Goal: Task Accomplishment & Management: Manage account settings

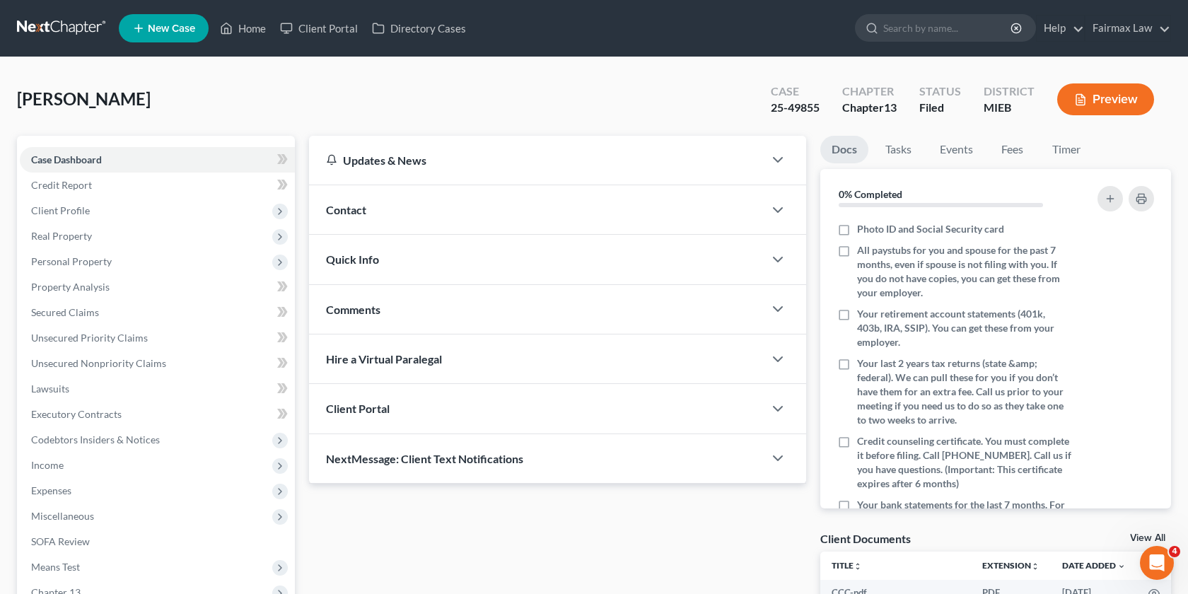
scroll to position [182, 0]
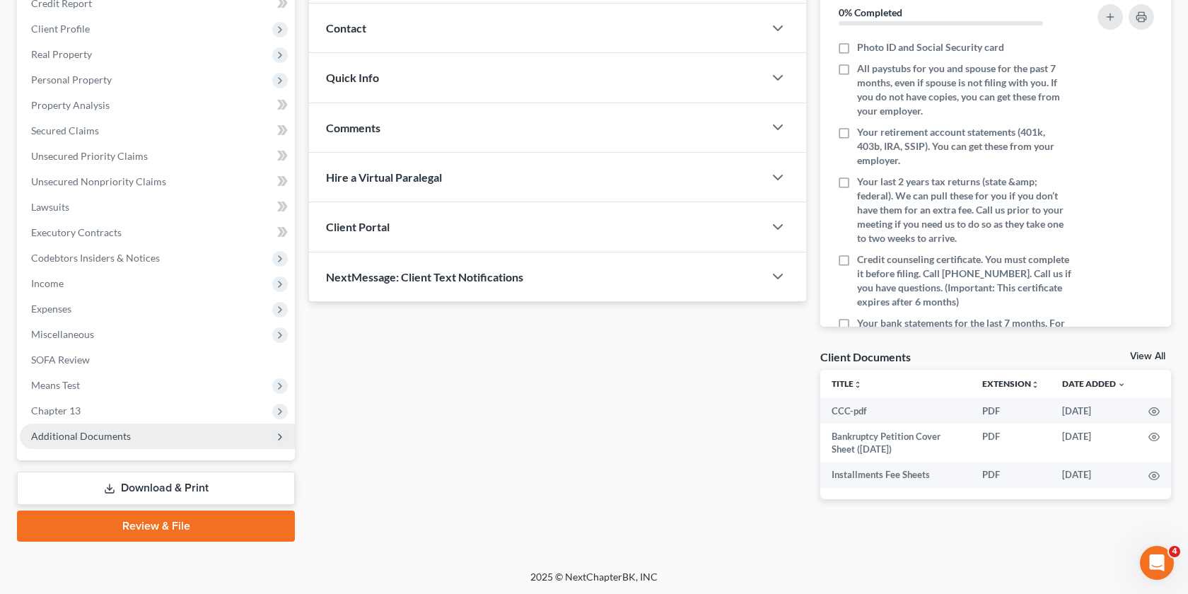
click at [159, 430] on span "Additional Documents" at bounding box center [157, 435] width 275 height 25
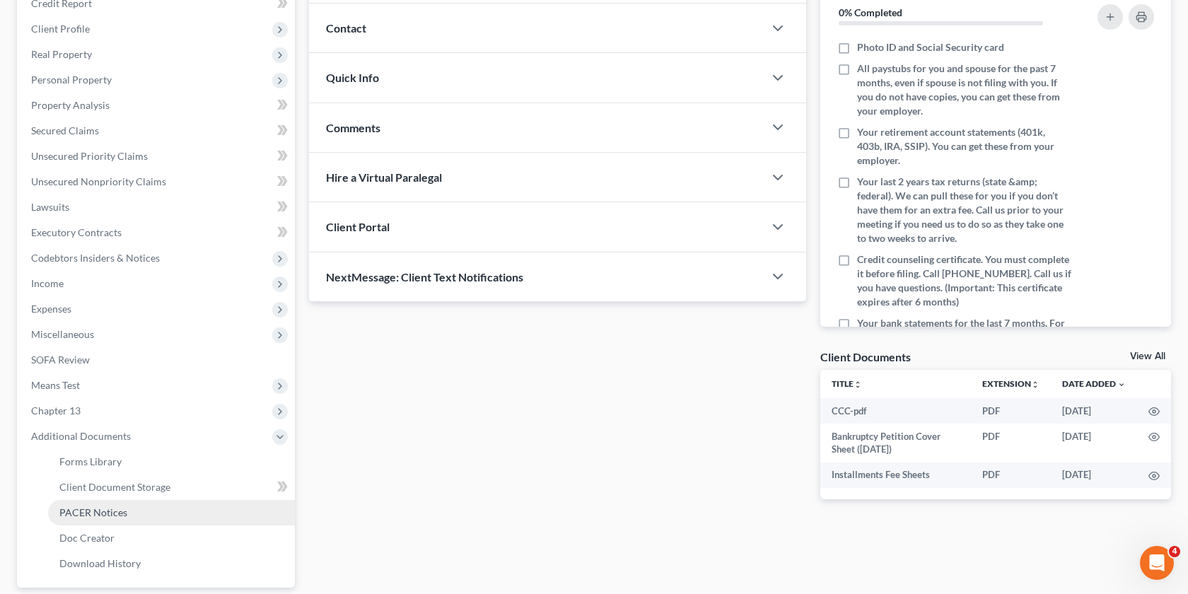
click at [137, 511] on link "PACER Notices" at bounding box center [171, 512] width 247 height 25
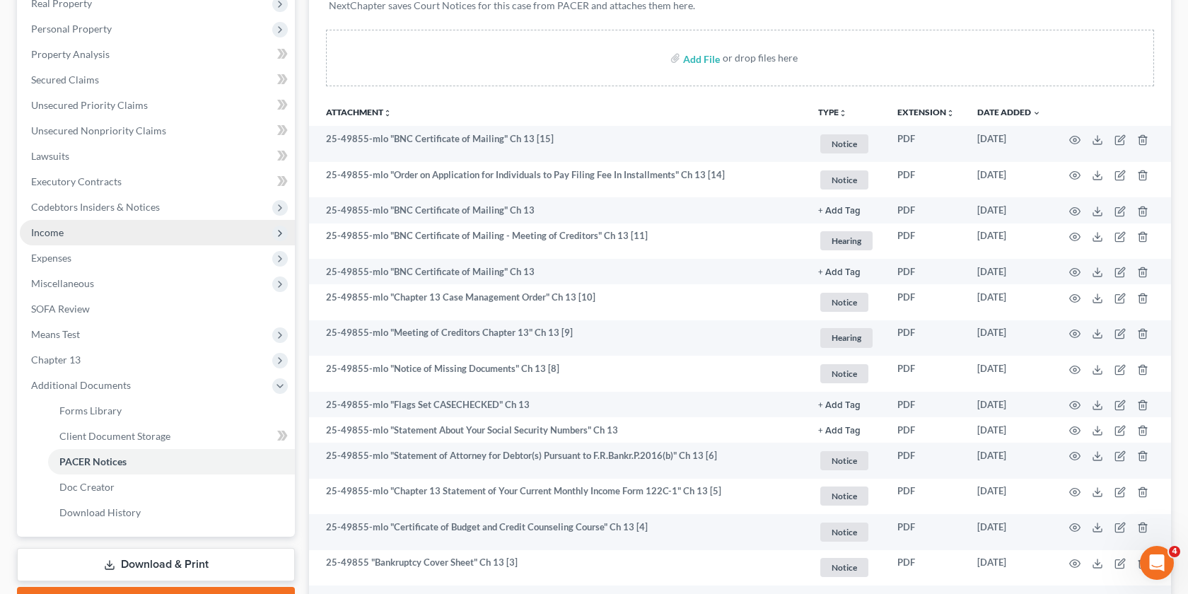
scroll to position [405, 0]
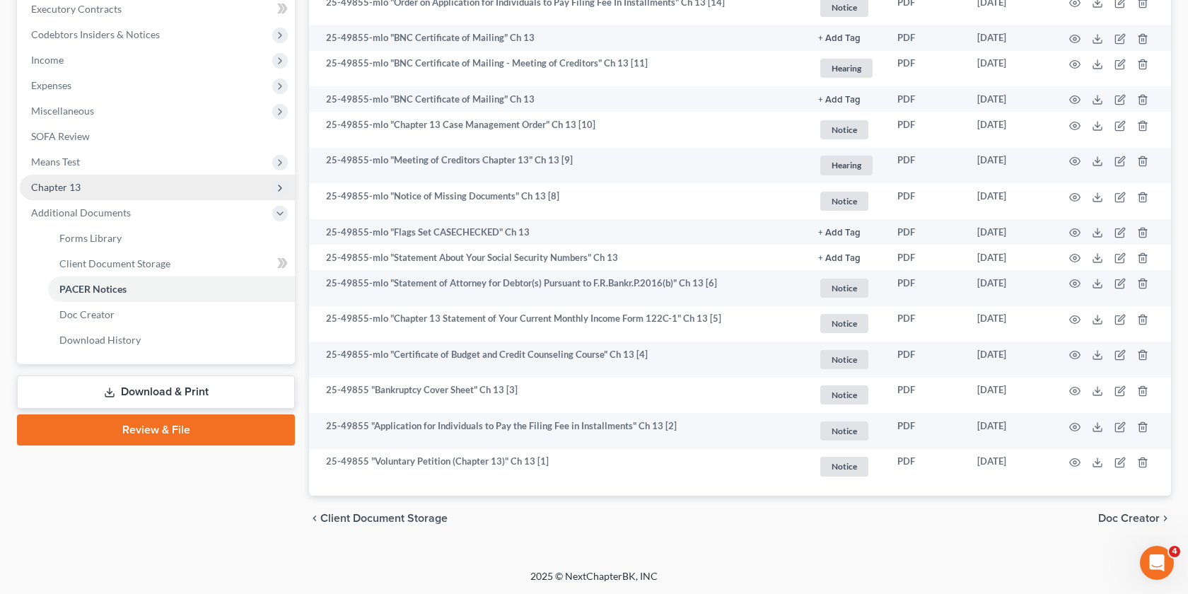
click at [79, 181] on span "Chapter 13" at bounding box center [55, 187] width 49 height 12
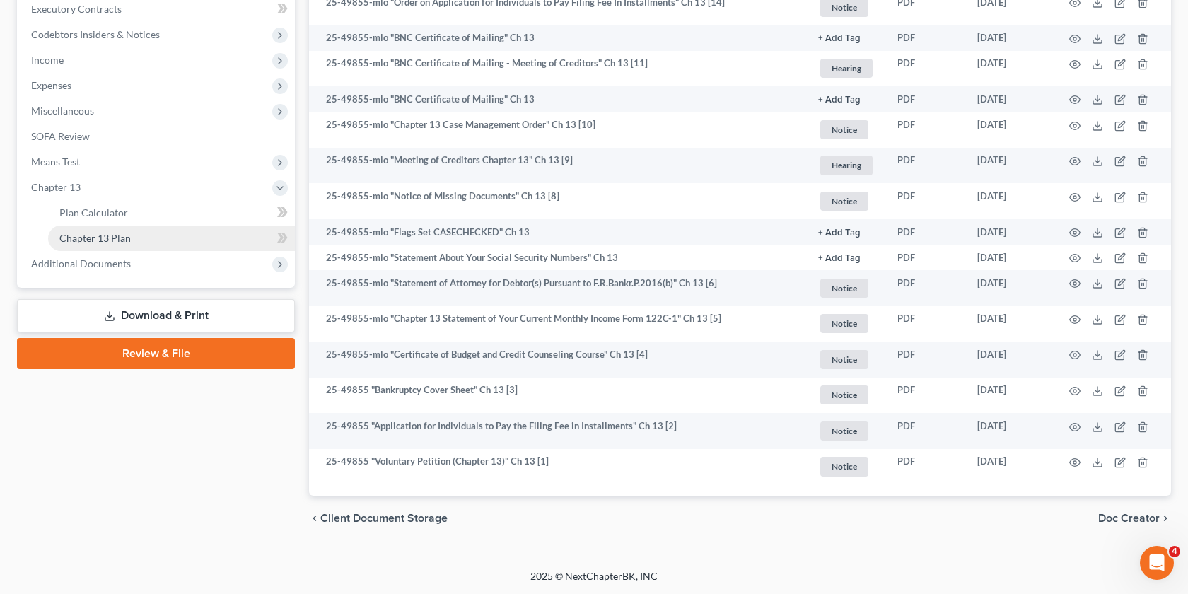
click at [108, 243] on link "Chapter 13 Plan" at bounding box center [171, 237] width 247 height 25
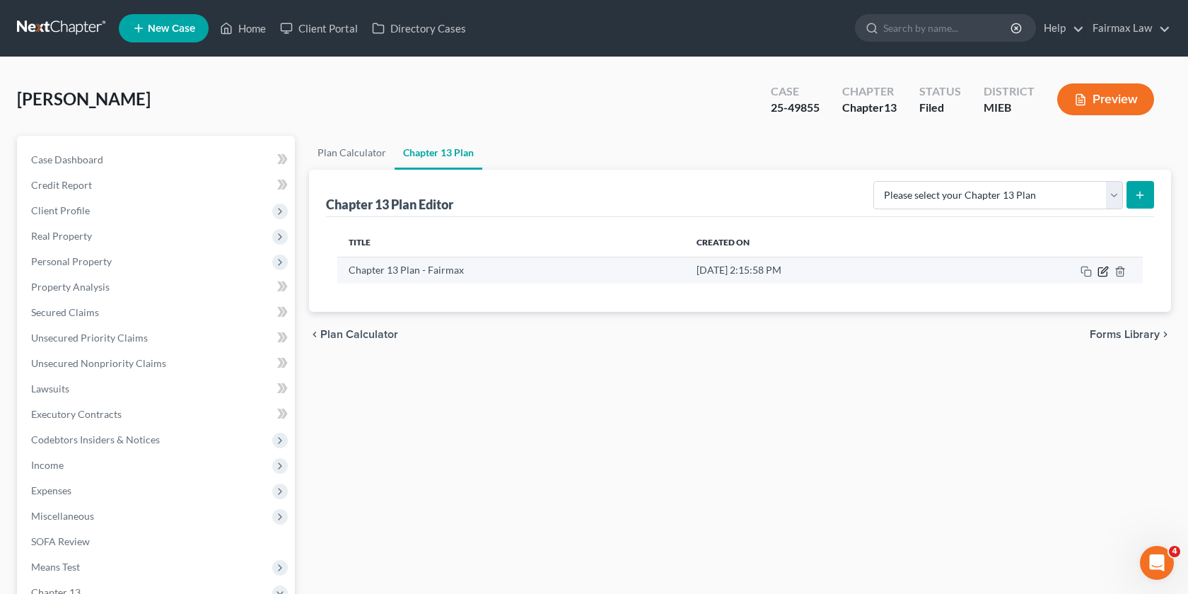
click at [1101, 274] on icon "button" at bounding box center [1102, 271] width 11 height 11
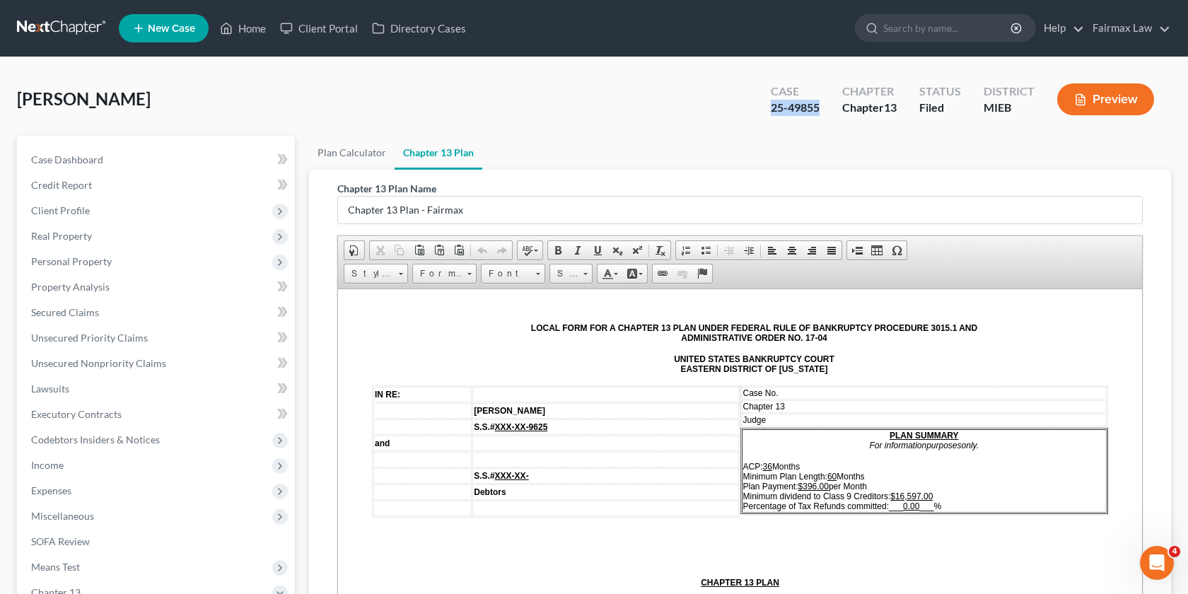
drag, startPoint x: 824, startPoint y: 108, endPoint x: 716, endPoint y: 108, distance: 108.2
click at [716, 108] on div "[PERSON_NAME] Upgraded Case 25-49855 Chapter Chapter 13 Status Filed District M…" at bounding box center [594, 104] width 1154 height 61
copy div "25-49855"
click at [874, 33] on icon at bounding box center [871, 28] width 13 height 13
click at [896, 33] on input "search" at bounding box center [947, 28] width 129 height 26
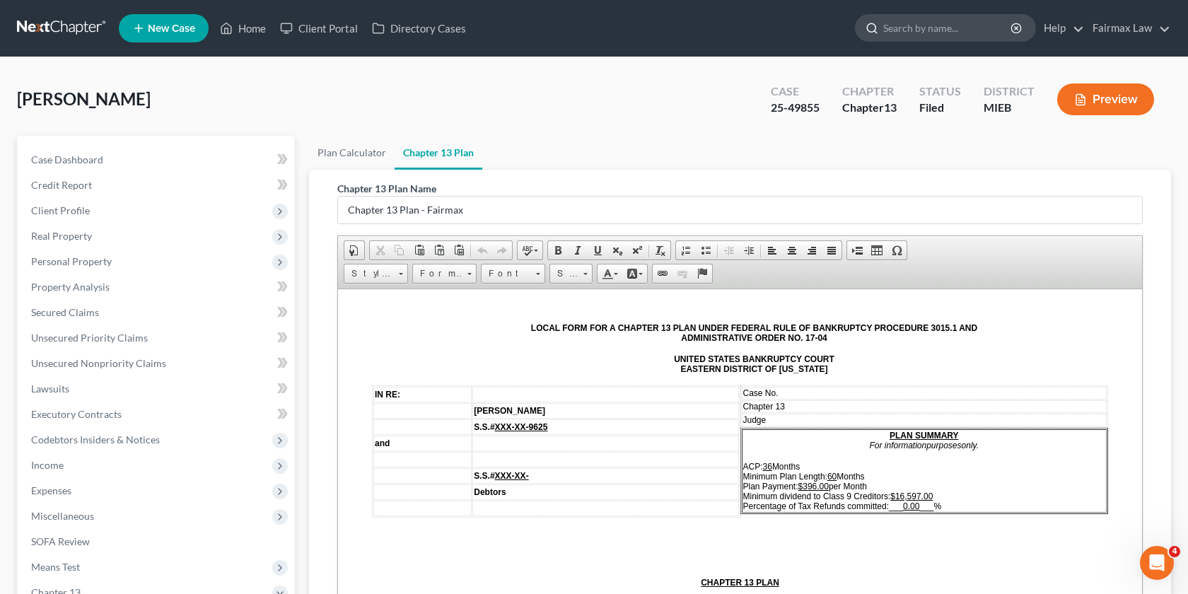
paste input "25-49855"
drag, startPoint x: 932, startPoint y: 33, endPoint x: 875, endPoint y: 30, distance: 56.6
click at [875, 30] on div "25-49855" at bounding box center [945, 28] width 181 height 28
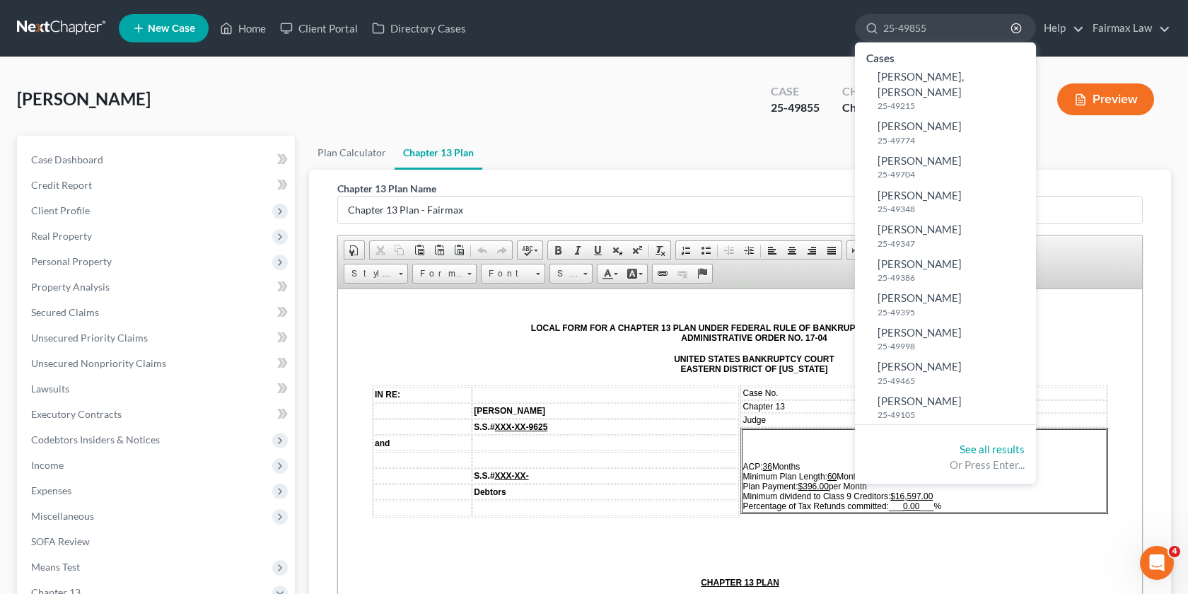
type input "25-49855"
click at [798, 390] on td "Case No." at bounding box center [924, 392] width 365 height 13
drag, startPoint x: 833, startPoint y: 391, endPoint x: 780, endPoint y: 391, distance: 52.3
click at [780, 391] on td "Case No. 25-49855 ​" at bounding box center [924, 394] width 365 height 16
click at [568, 274] on span "Size" at bounding box center [564, 273] width 28 height 18
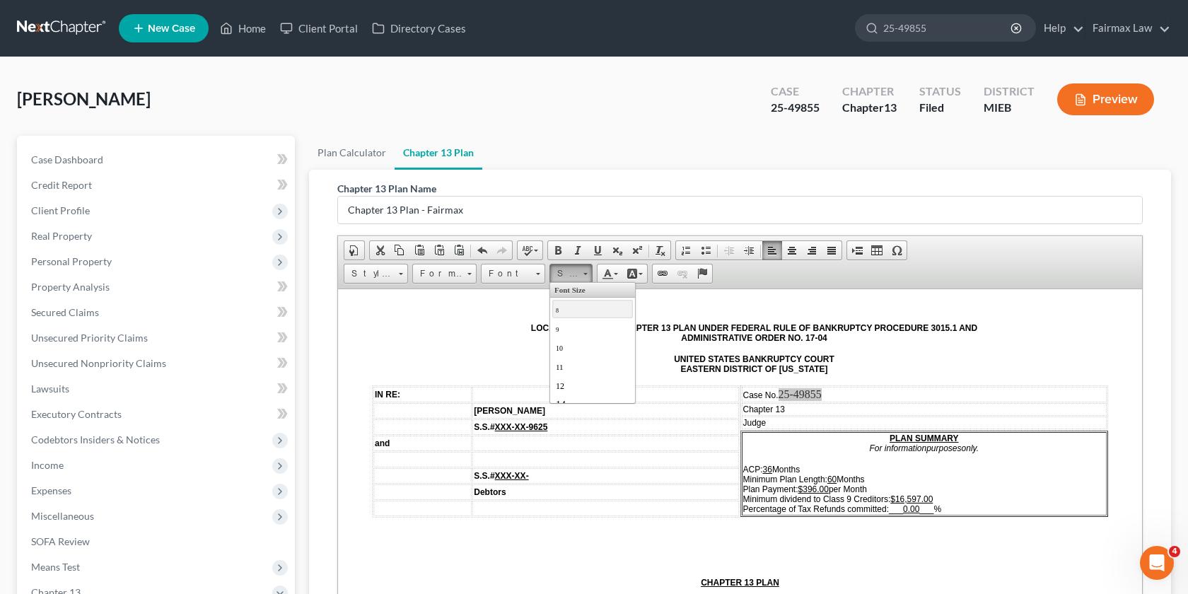
scroll to position [15, 0]
click at [561, 373] on span "12" at bounding box center [560, 370] width 8 height 10
click at [512, 269] on span "Font" at bounding box center [505, 273] width 49 height 18
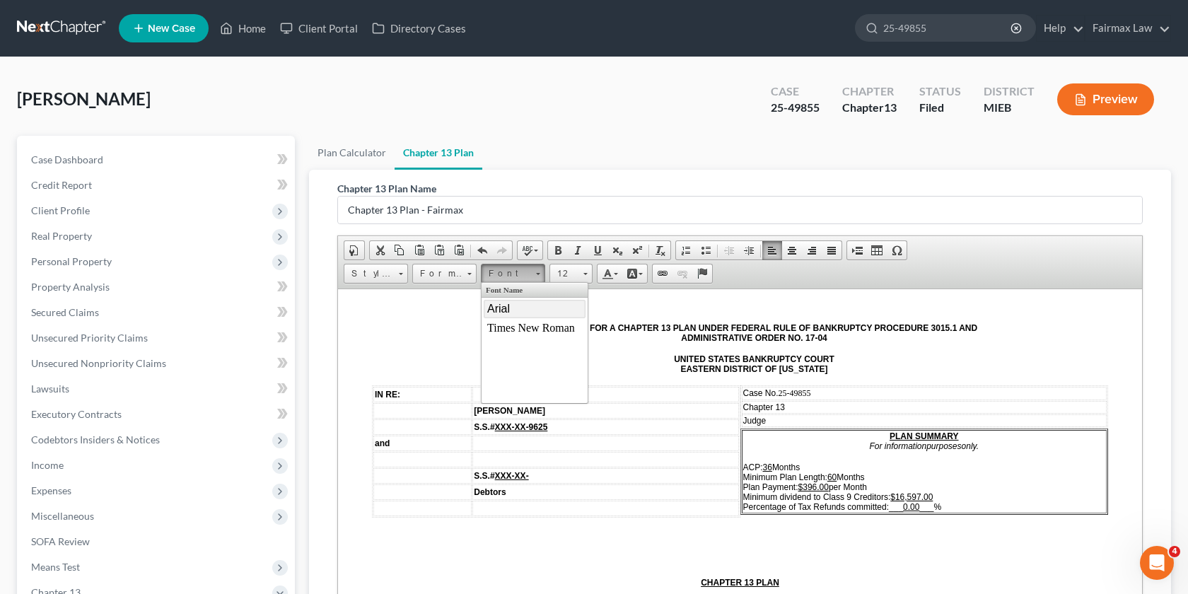
click at [510, 300] on link "Arial" at bounding box center [535, 308] width 102 height 18
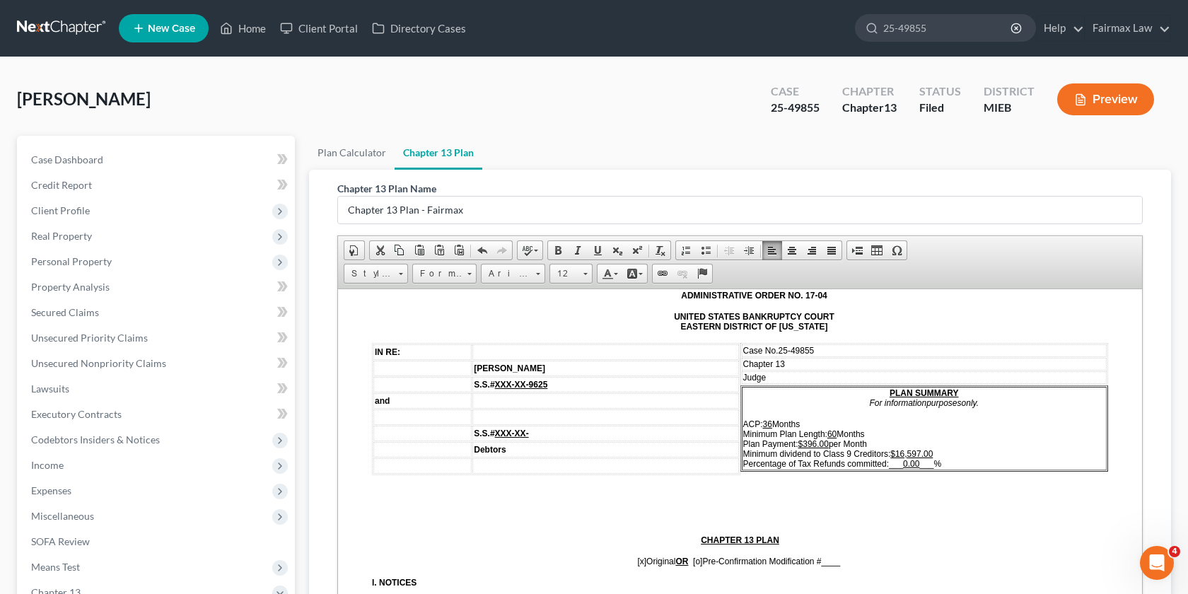
scroll to position [44, 0]
click at [799, 375] on td "Judge" at bounding box center [924, 375] width 365 height 13
drag, startPoint x: 816, startPoint y: 111, endPoint x: 768, endPoint y: 112, distance: 47.4
click at [768, 112] on div "Case 25-49855" at bounding box center [794, 101] width 71 height 42
click at [817, 111] on div "25-49855" at bounding box center [794, 108] width 49 height 16
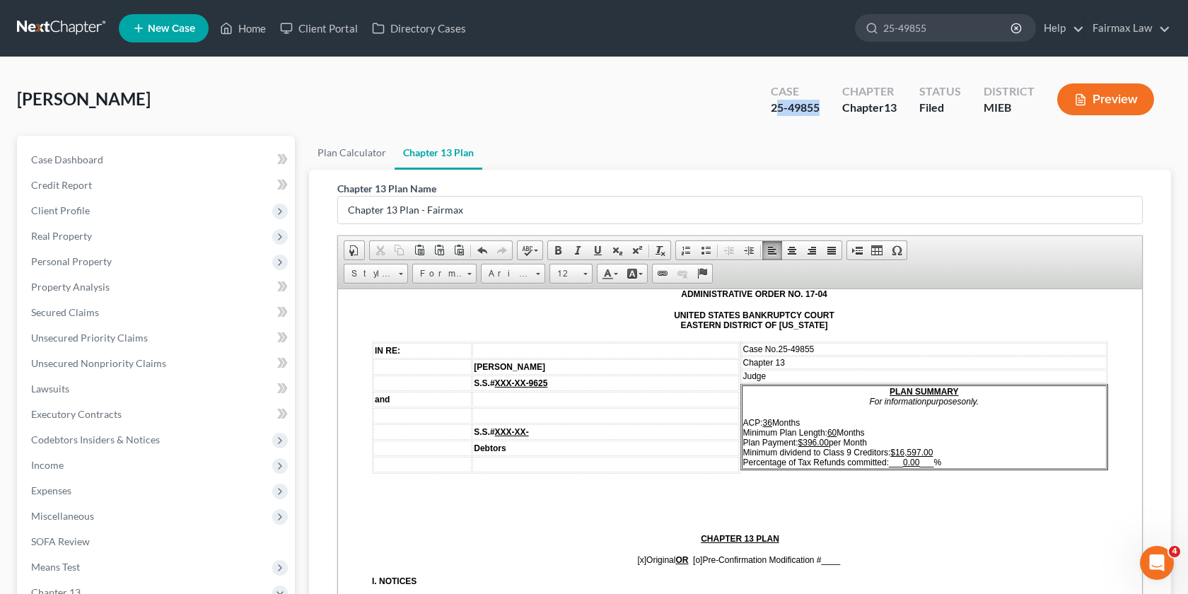
drag, startPoint x: 819, startPoint y: 108, endPoint x: 768, endPoint y: 108, distance: 51.6
click at [768, 108] on div "Case 25-49855" at bounding box center [794, 101] width 71 height 42
copy div "25-49855"
click at [800, 377] on td "Judge" at bounding box center [924, 375] width 365 height 13
drag, startPoint x: 855, startPoint y: 372, endPoint x: 770, endPoint y: 377, distance: 85.7
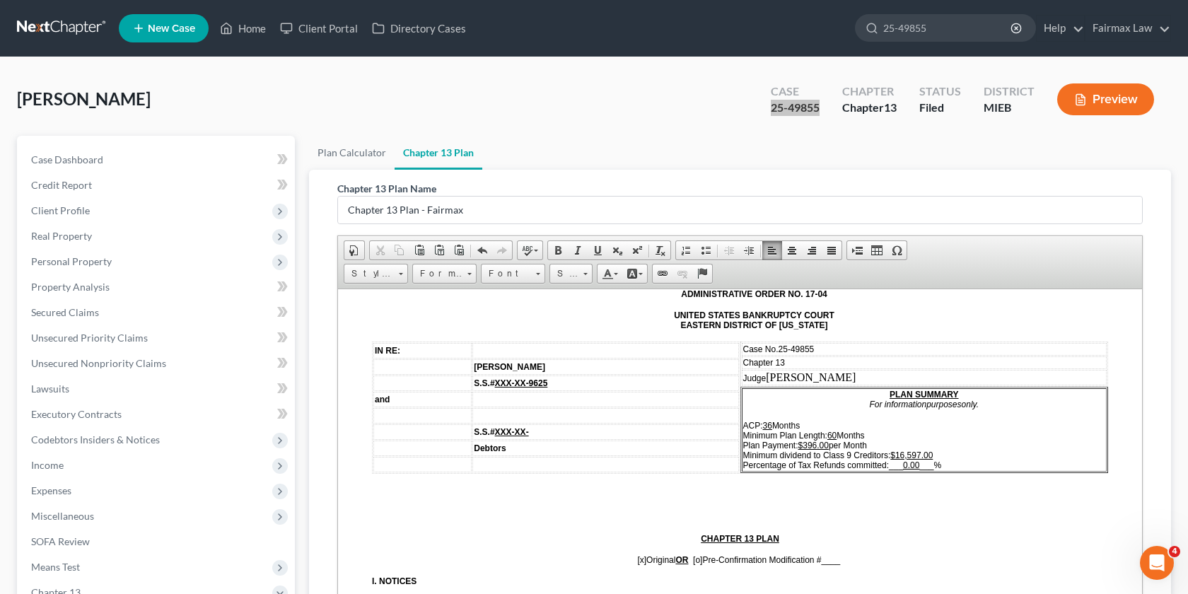
click at [770, 377] on td "Judge [PERSON_NAME] ​" at bounding box center [924, 377] width 365 height 16
click at [572, 264] on link "Size" at bounding box center [570, 274] width 43 height 20
click at [573, 384] on link "12" at bounding box center [592, 384] width 81 height 18
click at [523, 268] on span "Font" at bounding box center [505, 273] width 49 height 18
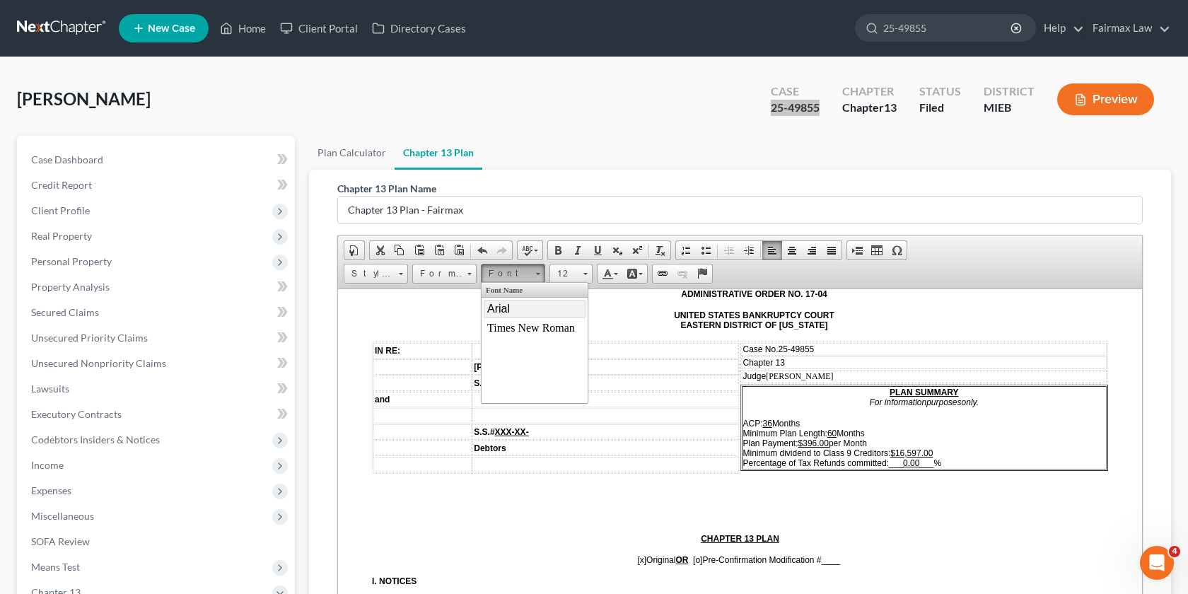
click at [511, 303] on link "Arial" at bounding box center [535, 308] width 102 height 18
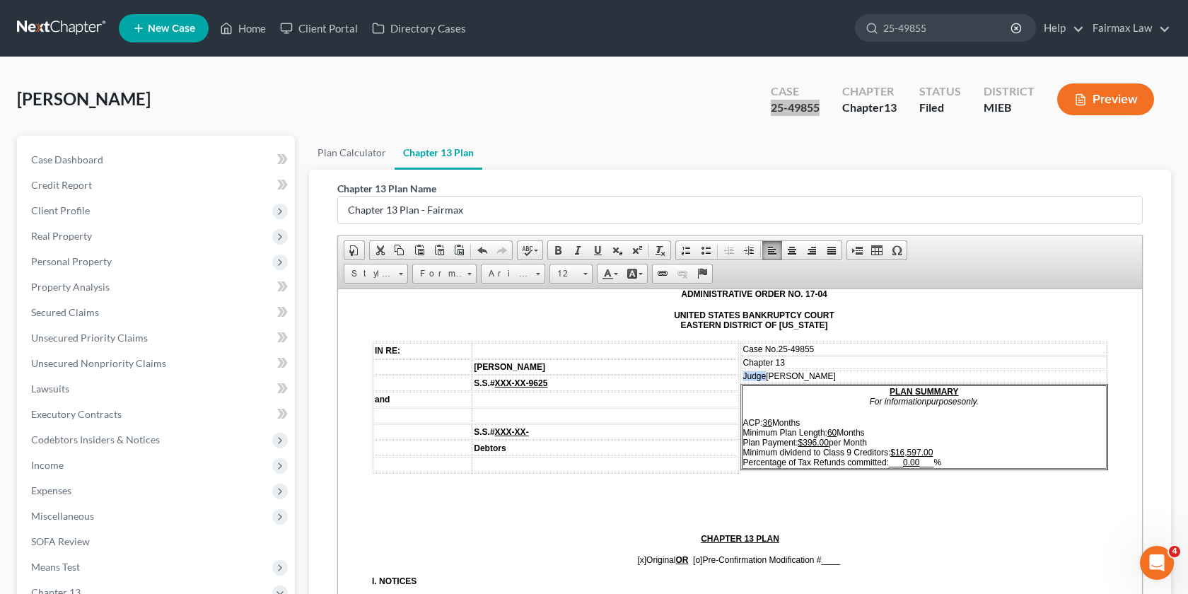
scroll to position [233, 0]
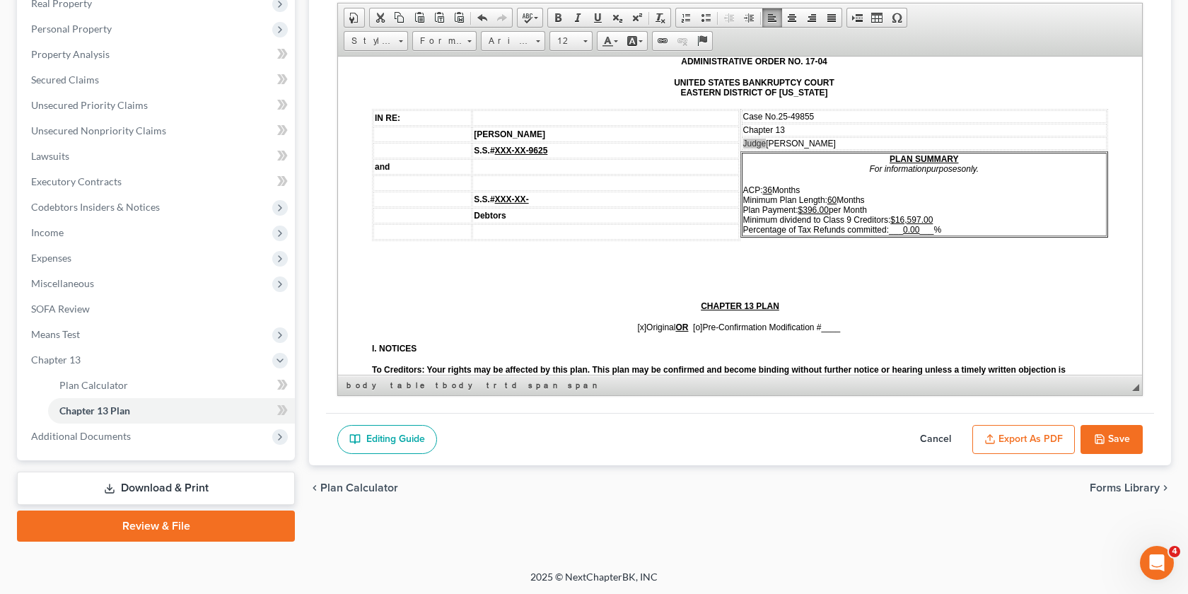
click at [1014, 445] on button "Export as PDF" at bounding box center [1023, 440] width 102 height 30
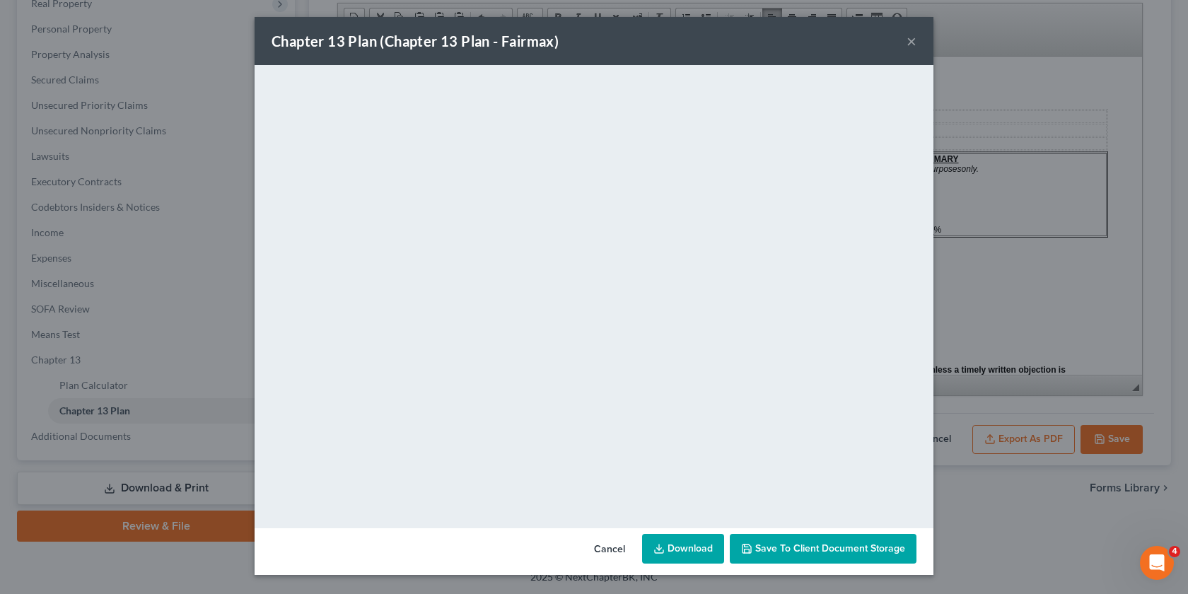
click at [912, 36] on button "×" at bounding box center [911, 41] width 10 height 17
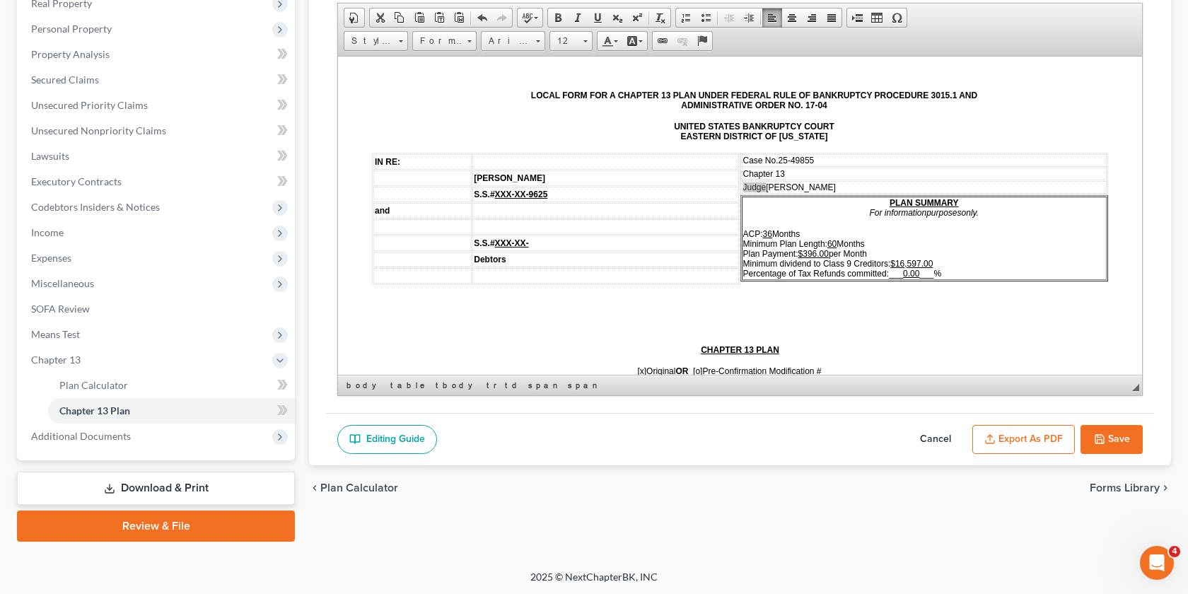
scroll to position [0, 0]
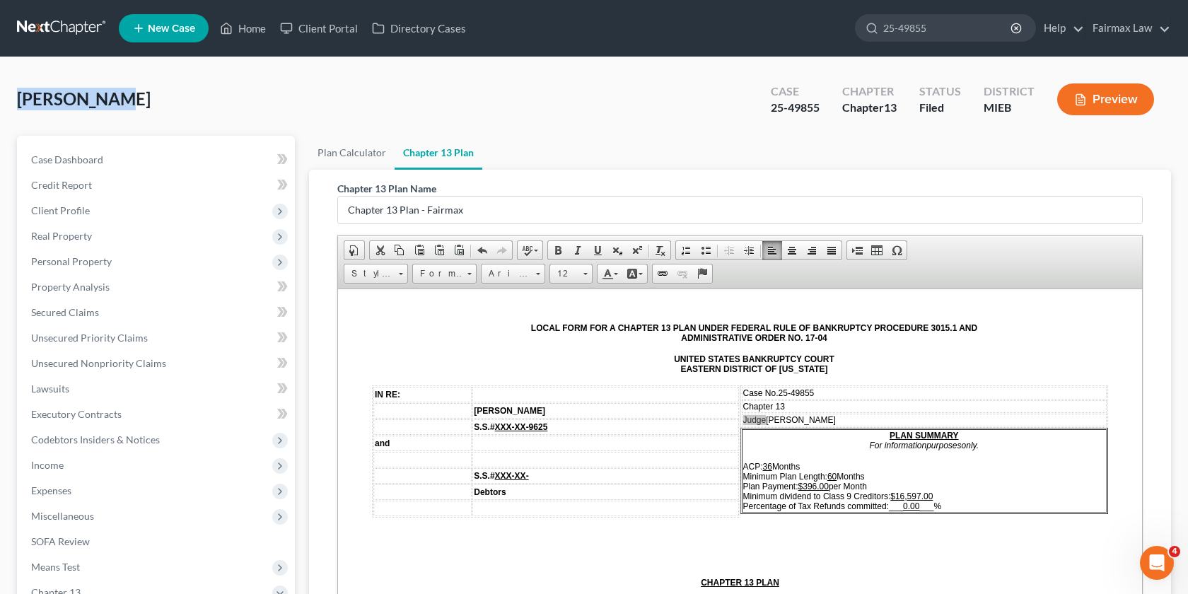
drag, startPoint x: 107, startPoint y: 98, endPoint x: 0, endPoint y: 92, distance: 106.9
click at [0, 92] on div "[PERSON_NAME] Upgraded Case 25-49855 Chapter Chapter 13 Status Filed District M…" at bounding box center [594, 429] width 1188 height 745
copy span "Dzieglawski"
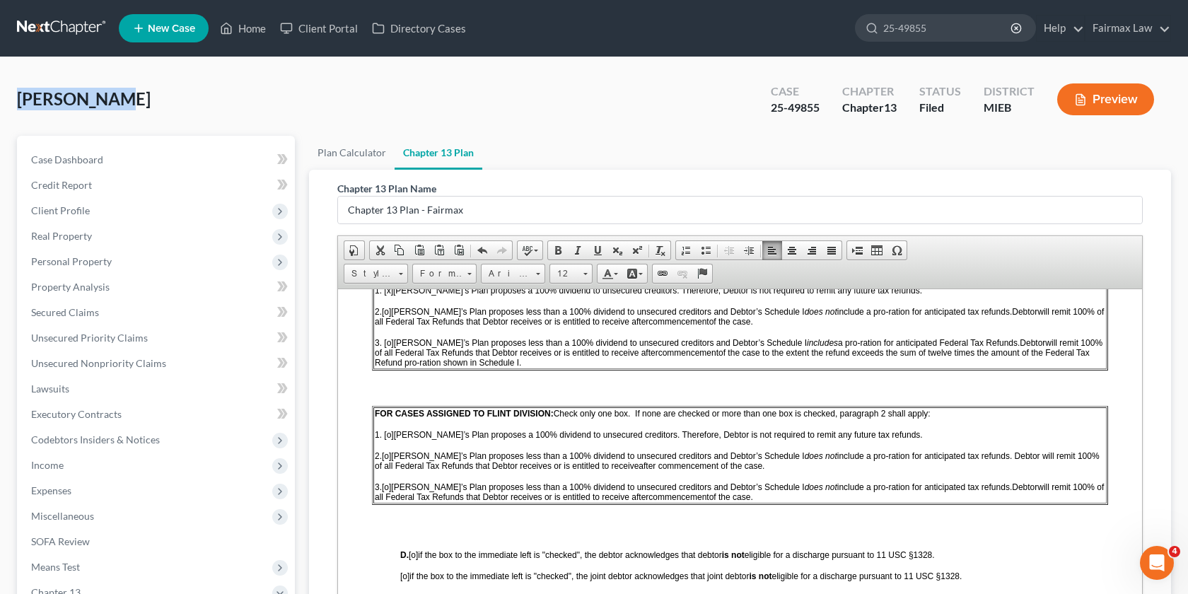
scroll to position [233, 0]
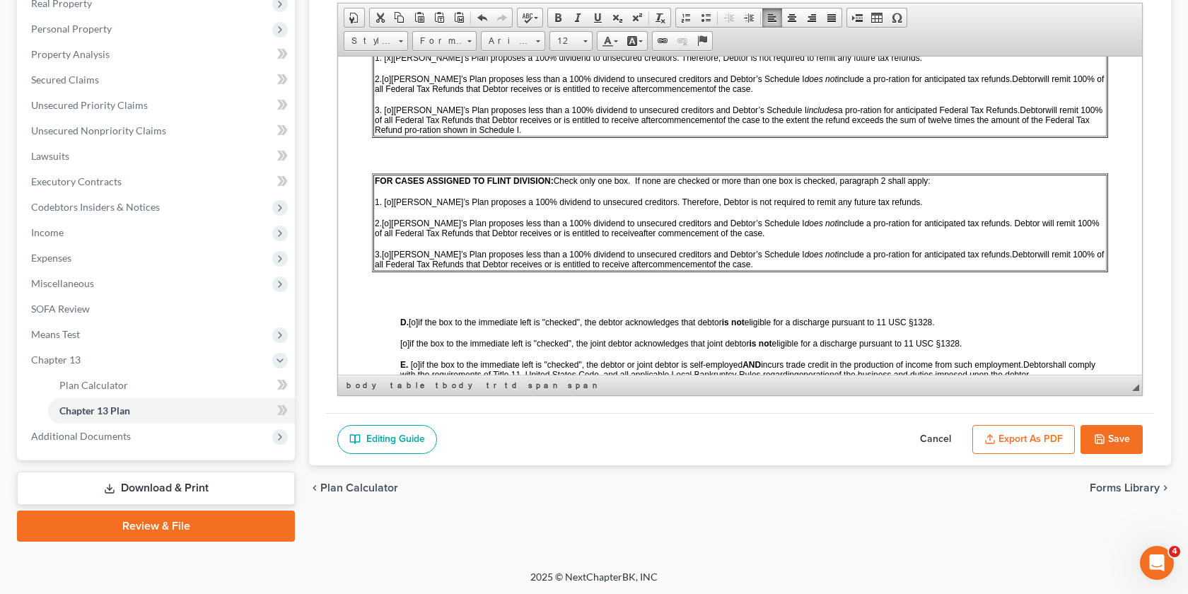
click at [1061, 441] on button "Export as PDF" at bounding box center [1023, 440] width 102 height 30
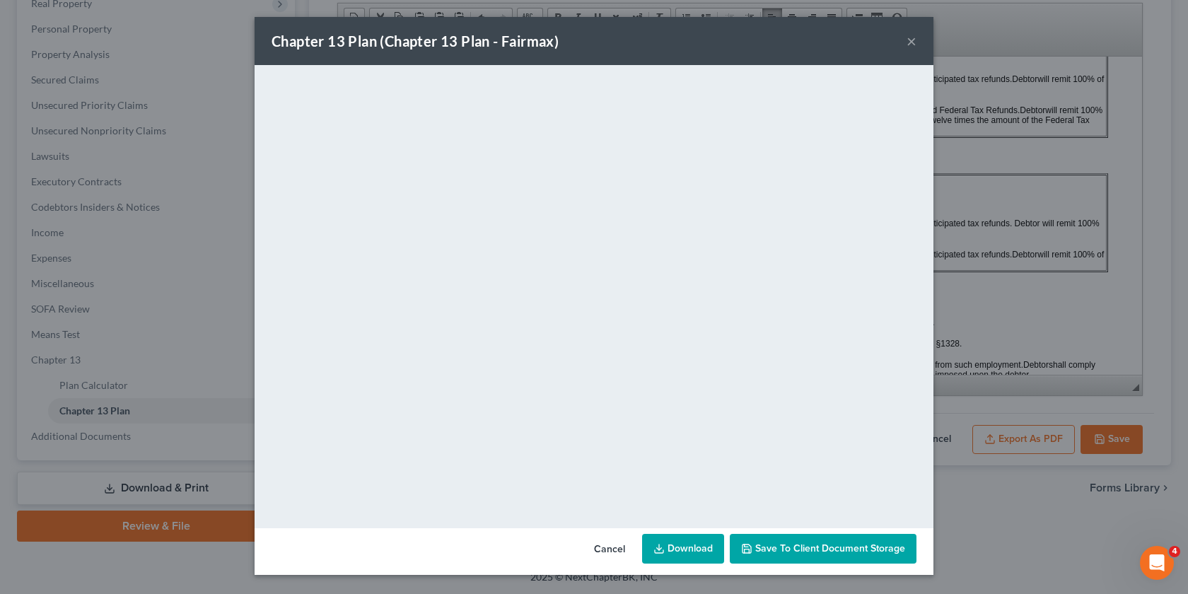
click at [908, 40] on button "×" at bounding box center [911, 41] width 10 height 17
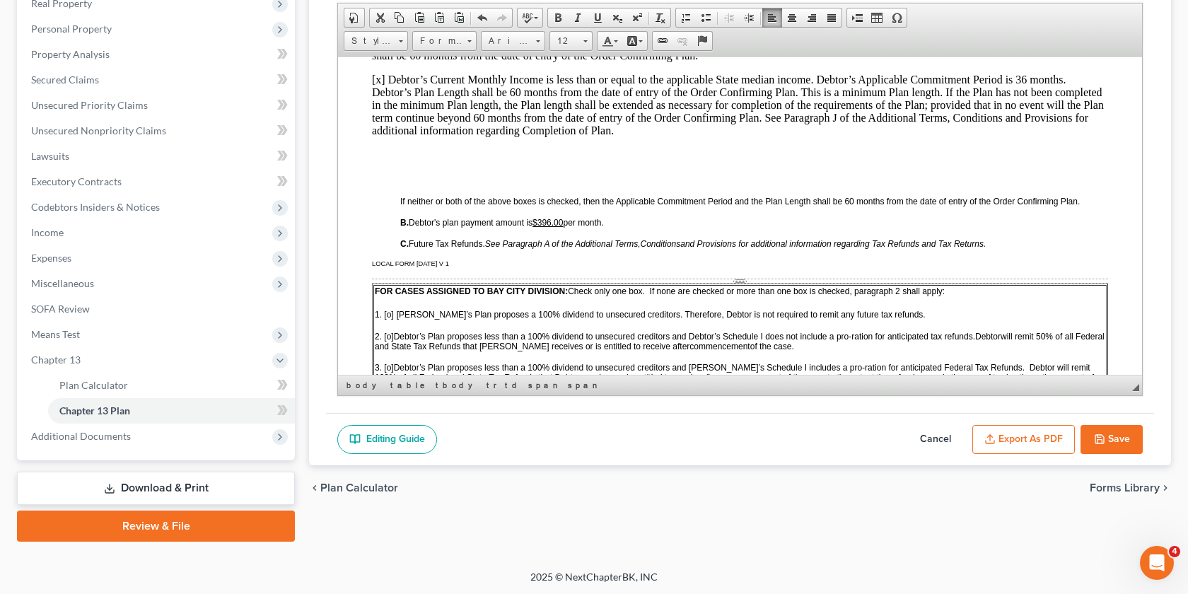
scroll to position [0, 0]
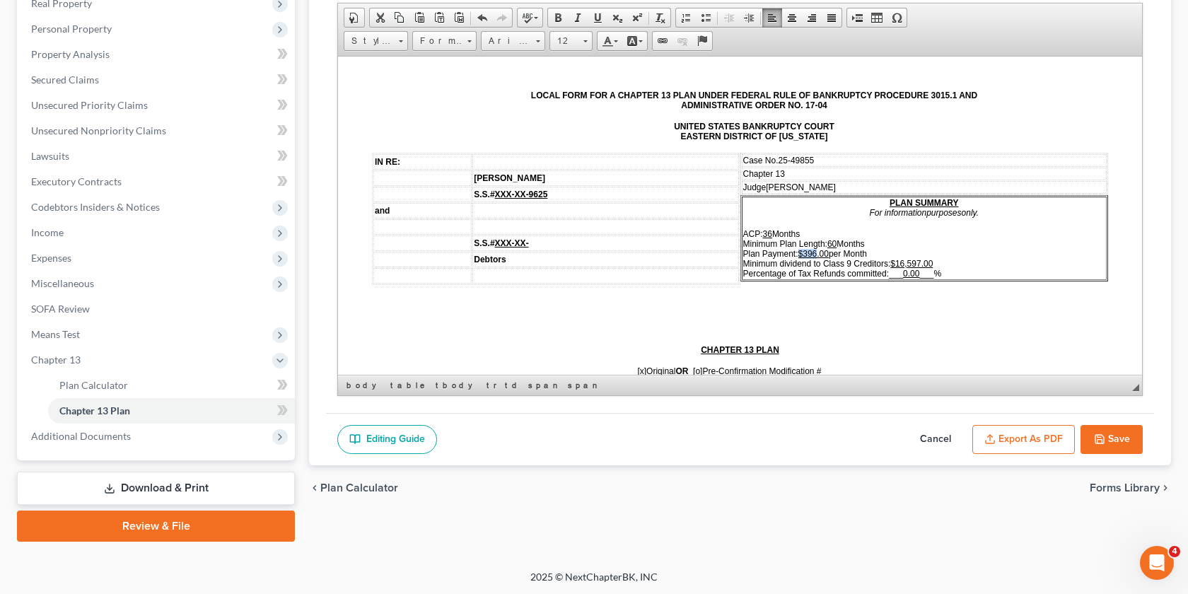
drag, startPoint x: 819, startPoint y: 255, endPoint x: 801, endPoint y: 254, distance: 17.7
click at [801, 254] on u "$396.00" at bounding box center [813, 253] width 30 height 10
copy u "$396"
click at [73, 230] on span "Income" at bounding box center [157, 232] width 275 height 25
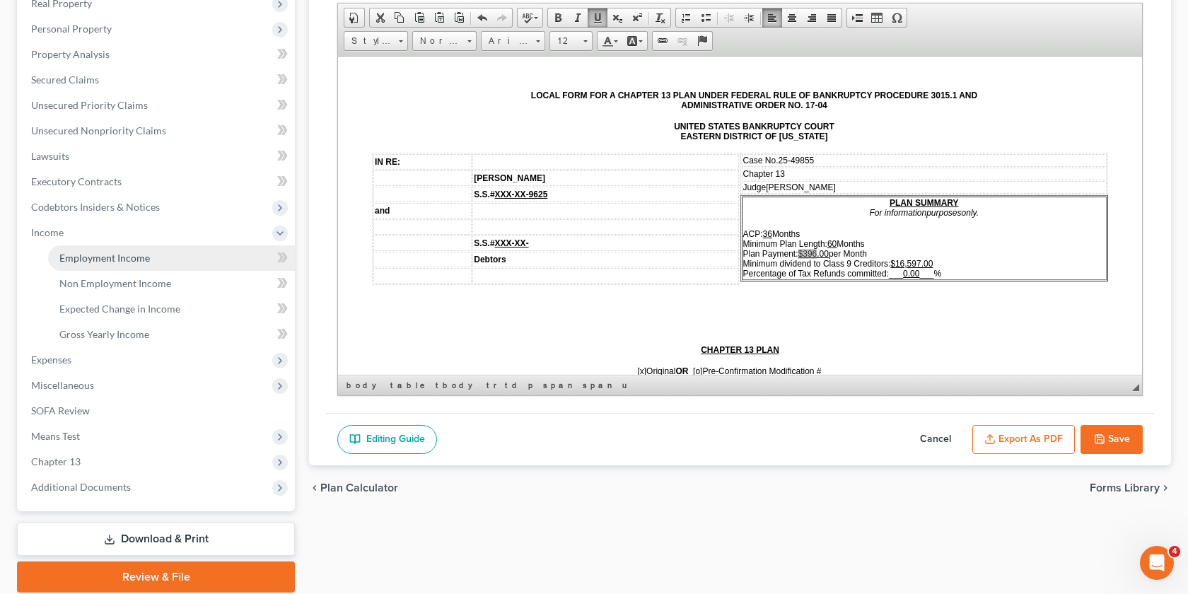
click at [119, 263] on link "Employment Income" at bounding box center [171, 257] width 247 height 25
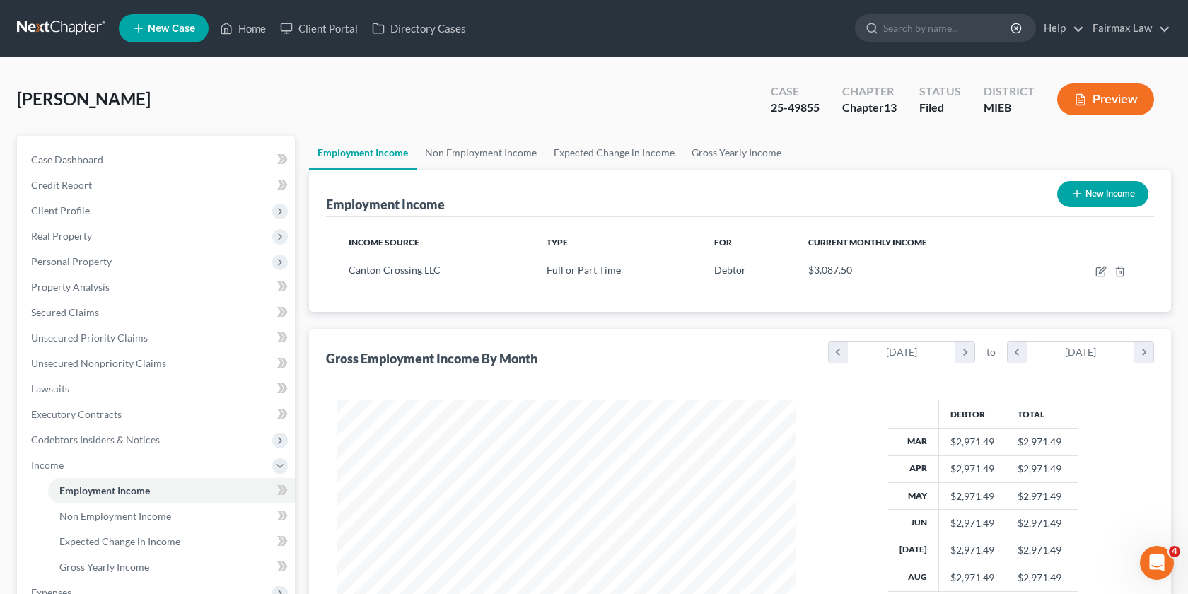
scroll to position [253, 486]
click at [1093, 273] on td at bounding box center [1091, 270] width 101 height 27
click at [1100, 272] on icon "button" at bounding box center [1101, 269] width 6 height 6
select select "0"
select select "23"
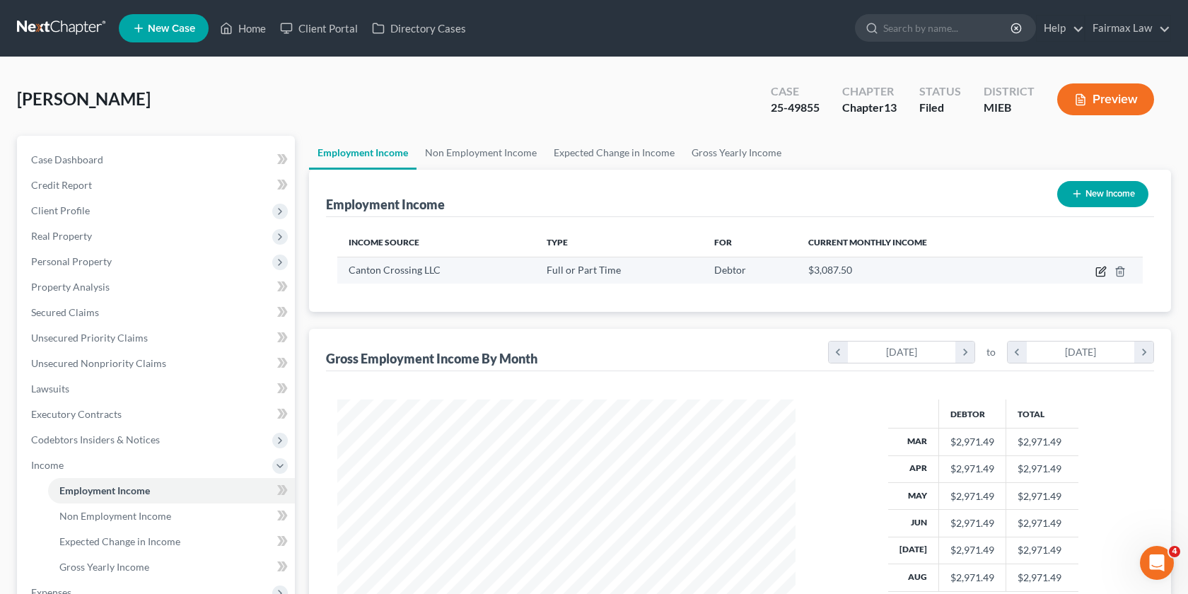
select select "2"
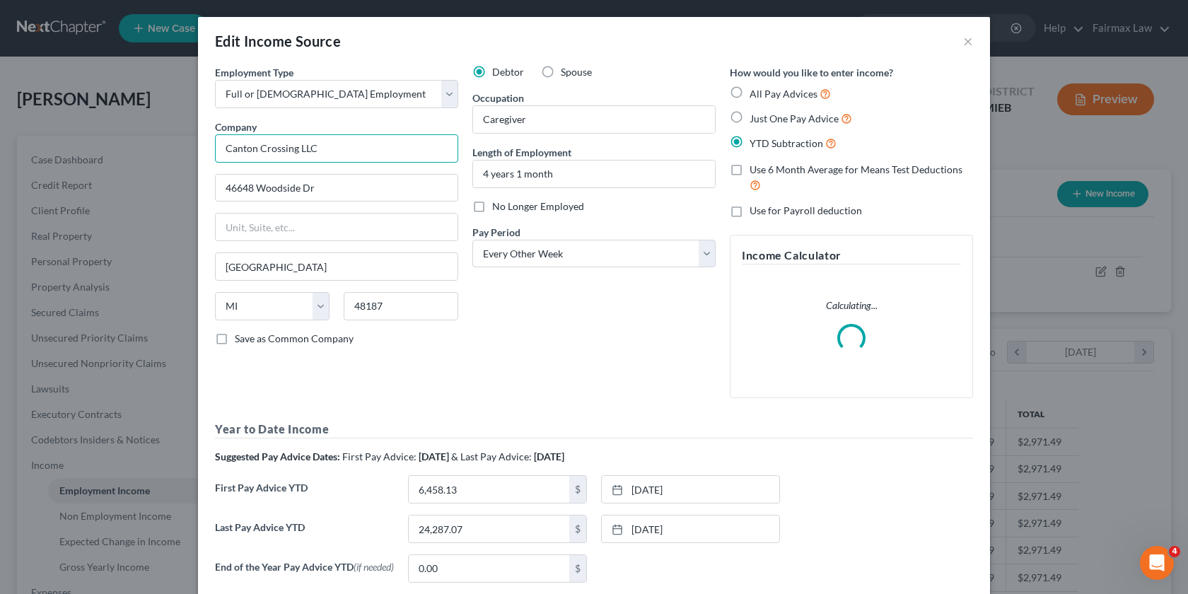
drag, startPoint x: 373, startPoint y: 159, endPoint x: 208, endPoint y: 159, distance: 164.7
click at [208, 159] on div "Employment Type * Select Full or [DEMOGRAPHIC_DATA] Employment Self Employment …" at bounding box center [336, 237] width 257 height 344
drag, startPoint x: 350, startPoint y: 143, endPoint x: 148, endPoint y: 124, distance: 202.3
click at [148, 124] on div "Edit Income Source × Employment Type * Select Full or [DEMOGRAPHIC_DATA] Employ…" at bounding box center [594, 297] width 1188 height 594
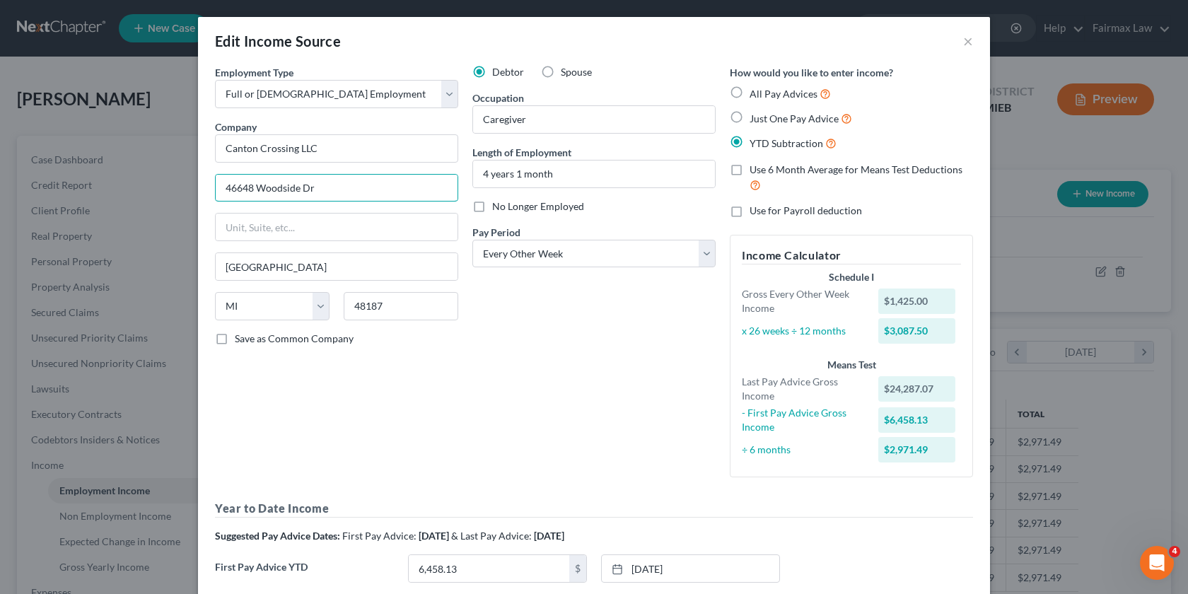
drag, startPoint x: 348, startPoint y: 189, endPoint x: 74, endPoint y: 188, distance: 273.6
click at [74, 188] on div "Edit Income Source × Employment Type * Select Full or [DEMOGRAPHIC_DATA] Employ…" at bounding box center [594, 297] width 1188 height 594
